Goal: Transaction & Acquisition: Obtain resource

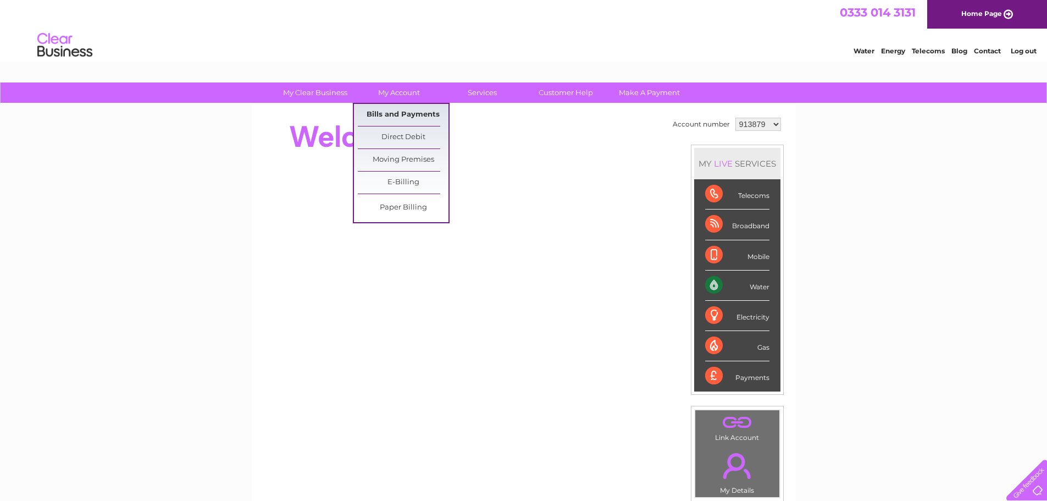
click at [393, 110] on link "Bills and Payments" at bounding box center [403, 115] width 91 height 22
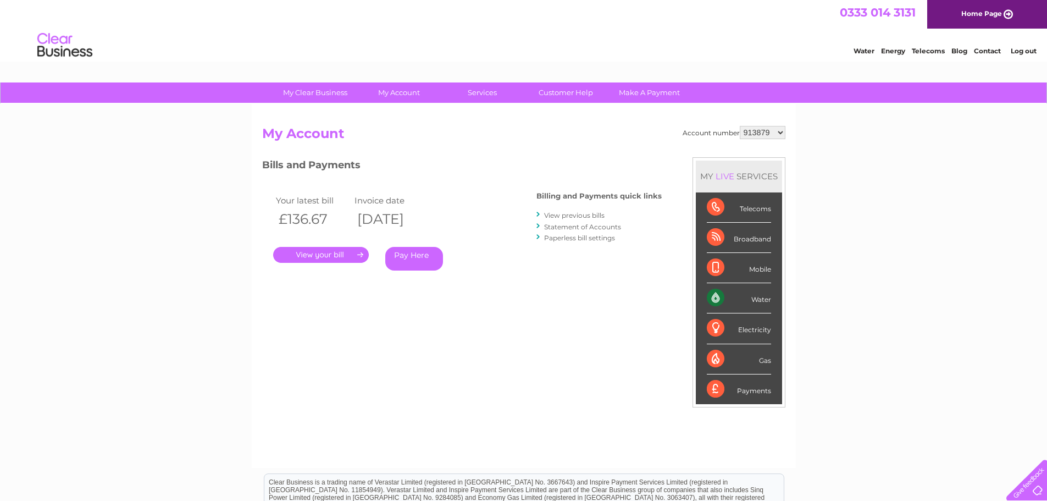
click at [344, 252] on link "." at bounding box center [321, 255] width 96 height 16
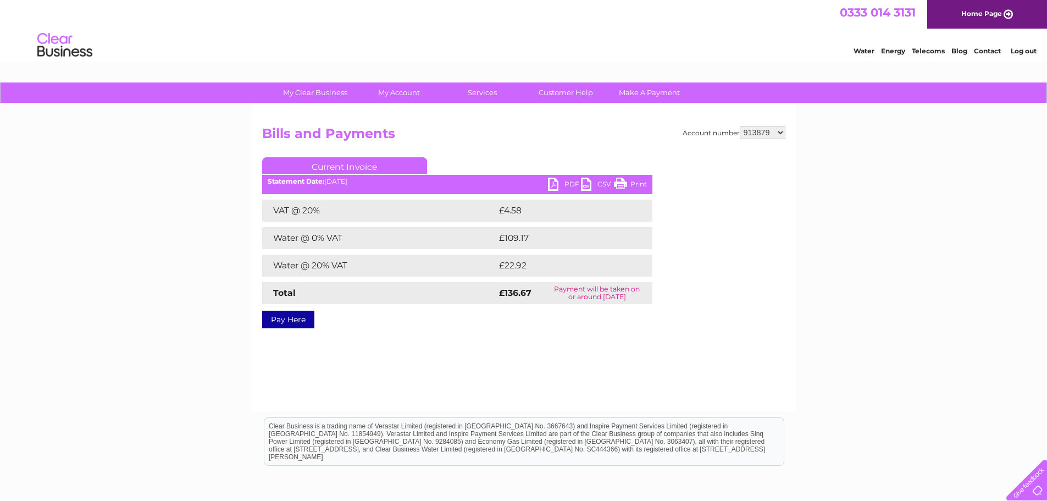
click at [559, 180] on link "PDF" at bounding box center [564, 186] width 33 height 16
click at [776, 130] on select "913879 1105206 1111332 1111338 1123999" at bounding box center [763, 132] width 46 height 13
select select "1105206"
click at [741, 126] on select "913879 1105206 1111332 1111338 1123999" at bounding box center [763, 132] width 46 height 13
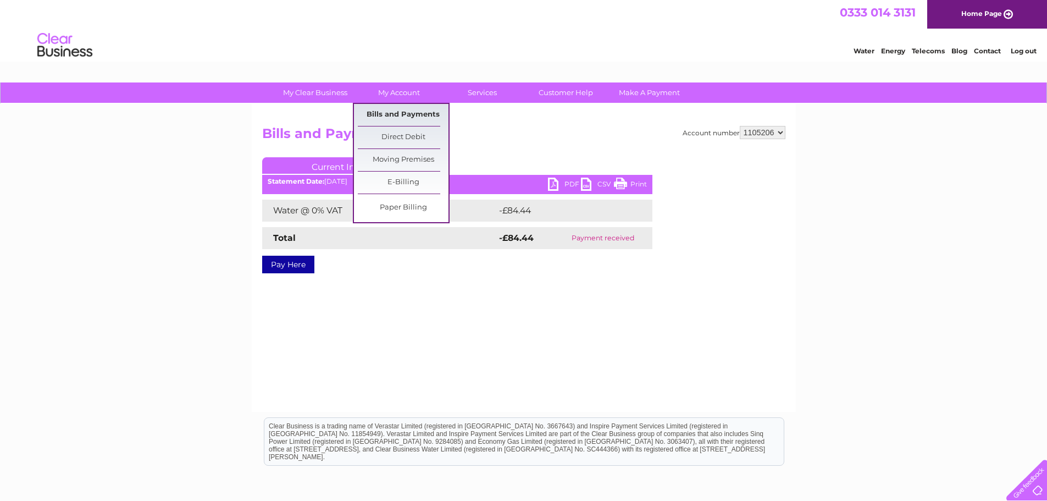
click at [391, 108] on link "Bills and Payments" at bounding box center [403, 115] width 91 height 22
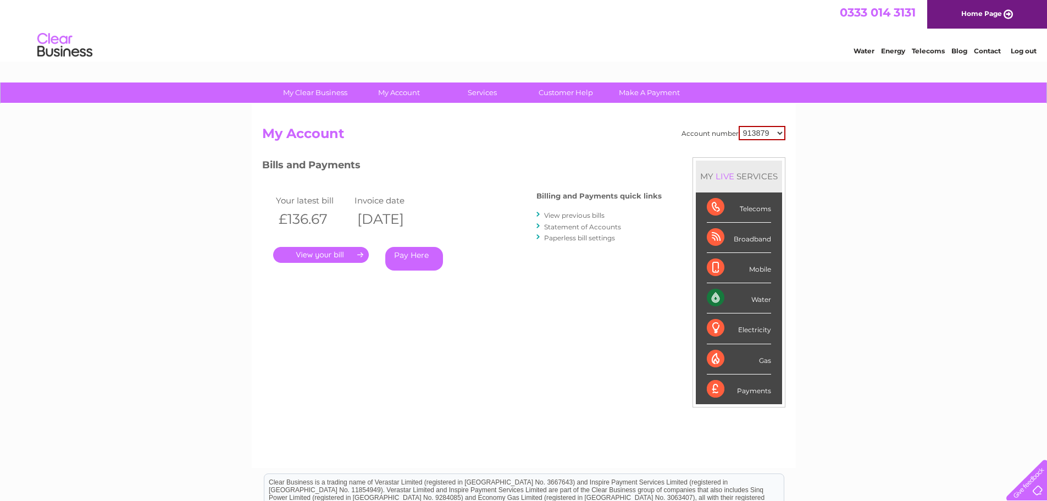
click at [778, 133] on select "913879 1105206 1111332 1111338 1123999" at bounding box center [762, 133] width 47 height 14
select select "1105206"
click at [740, 126] on select "913879 1105206 1111332 1111338 1123999" at bounding box center [762, 133] width 47 height 14
click at [316, 252] on link "." at bounding box center [321, 255] width 96 height 16
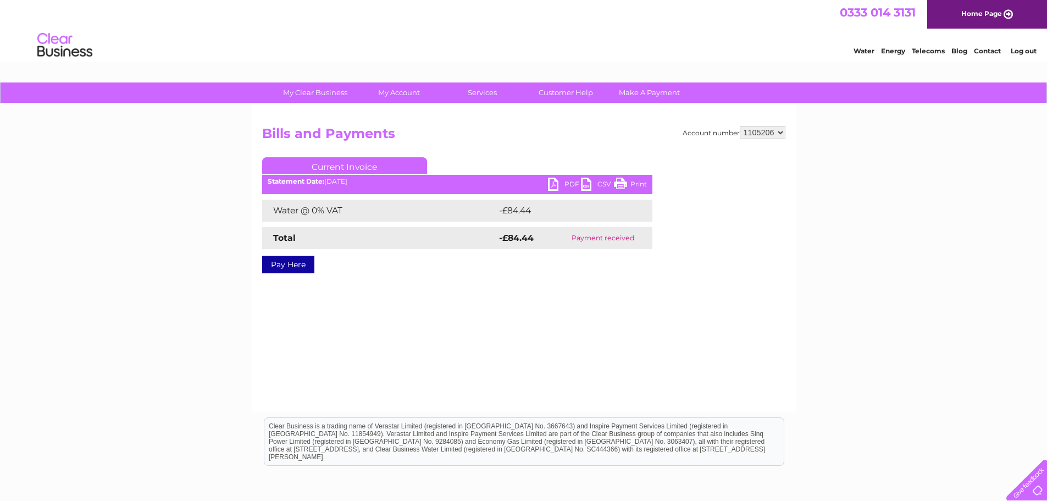
click at [551, 180] on link "PDF" at bounding box center [564, 186] width 33 height 16
